Goal: Navigation & Orientation: Find specific page/section

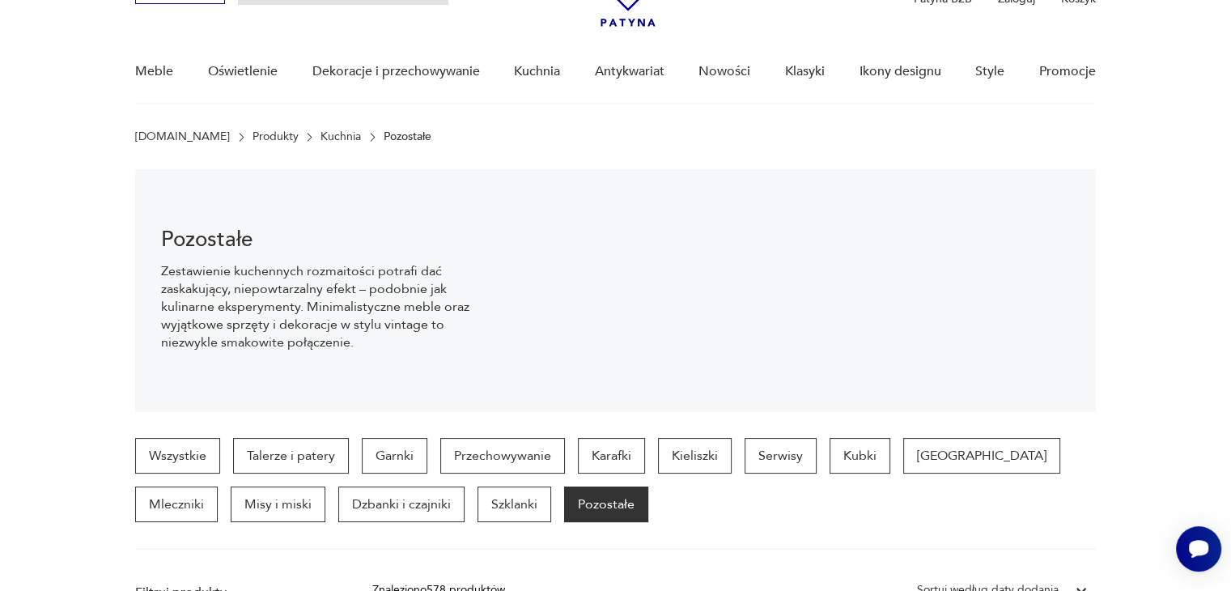
scroll to position [90, 0]
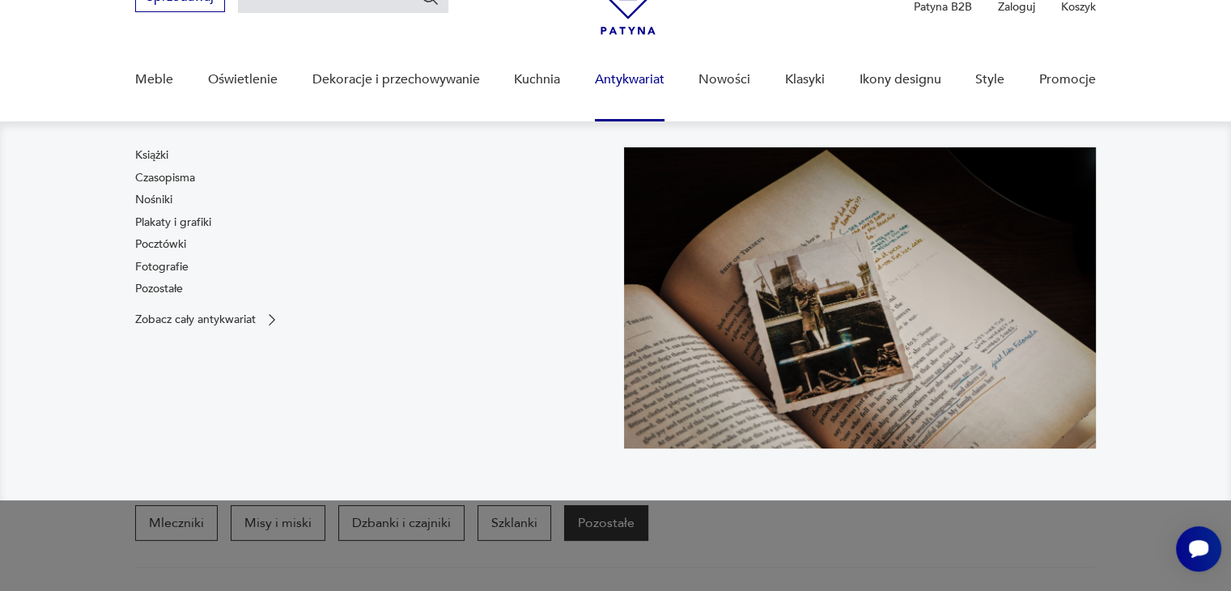
click at [635, 82] on link "Antykwariat" at bounding box center [630, 80] width 70 height 62
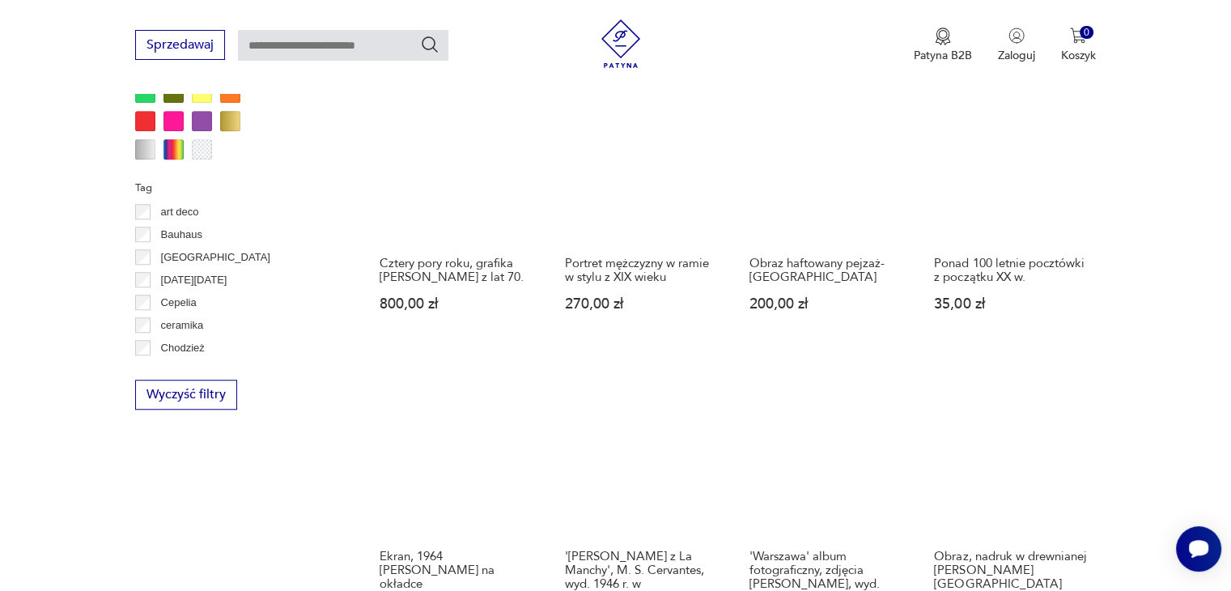
scroll to position [1131, 0]
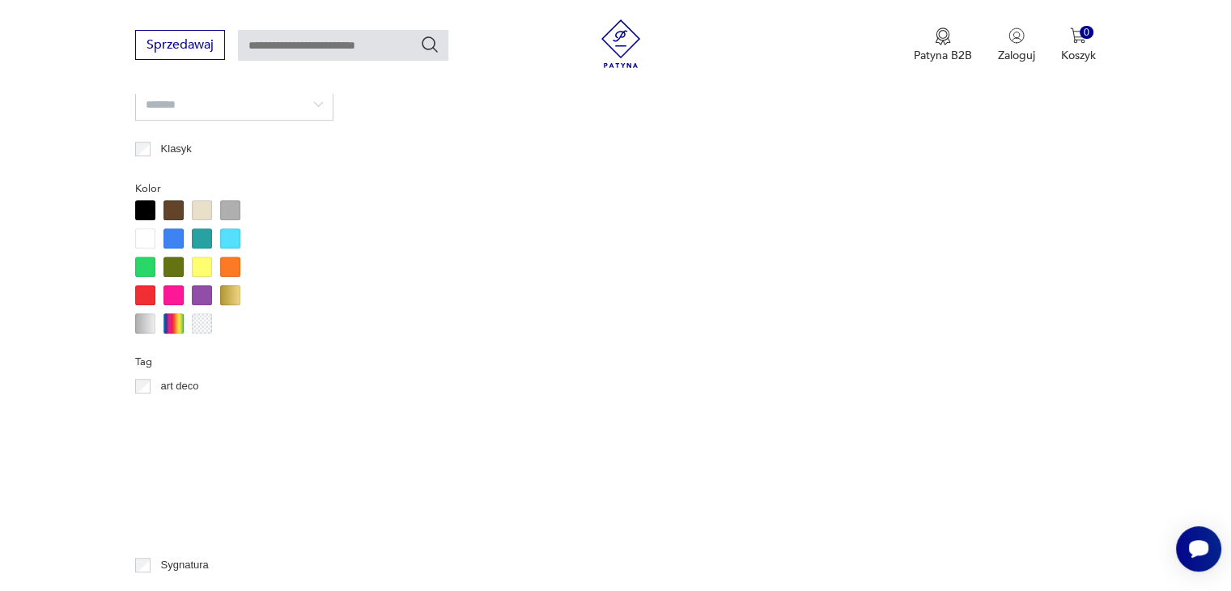
scroll to position [90, 0]
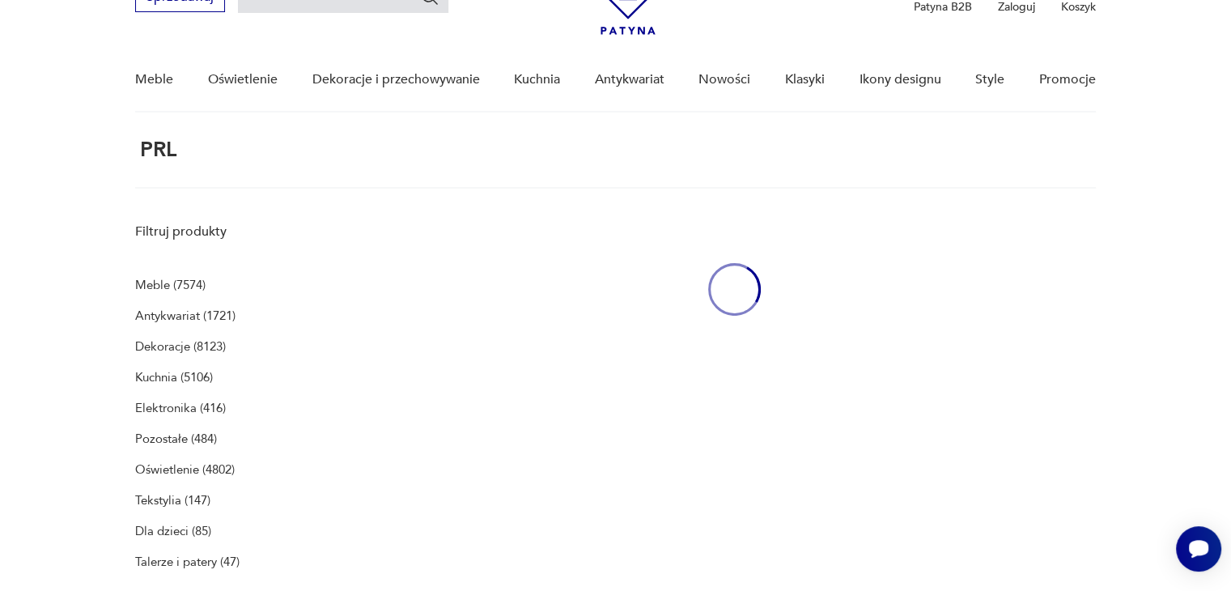
scroll to position [61, 0]
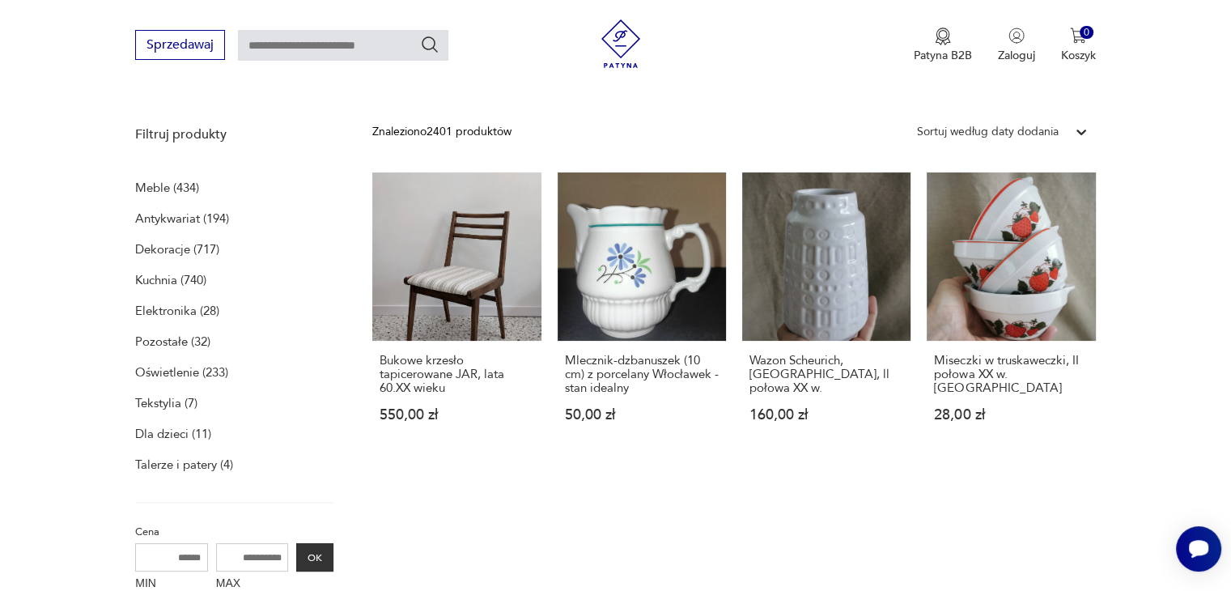
scroll to position [223, 0]
